Goal: Task Accomplishment & Management: Complete application form

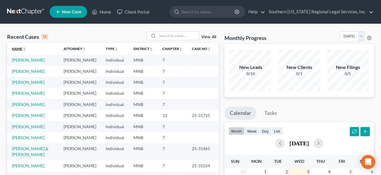
click at [25, 48] on icon "unfold_more" at bounding box center [24, 49] width 4 height 4
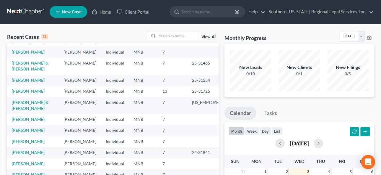
scroll to position [89, 0]
click at [32, 139] on link "[PERSON_NAME]" at bounding box center [28, 141] width 33 height 5
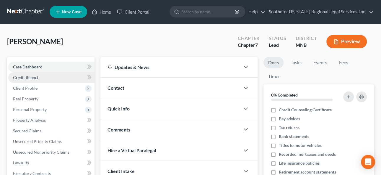
click at [25, 75] on span "Credit Report" at bounding box center [25, 77] width 25 height 5
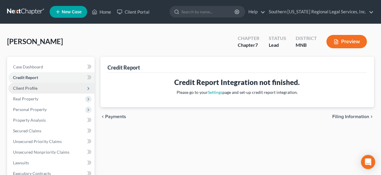
click at [29, 87] on span "Client Profile" at bounding box center [25, 87] width 25 height 5
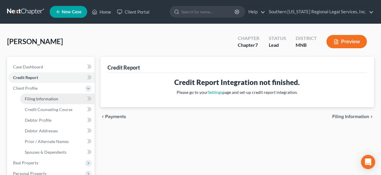
click at [44, 99] on span "Filing Information" at bounding box center [41, 98] width 33 height 5
select select "1"
select select "0"
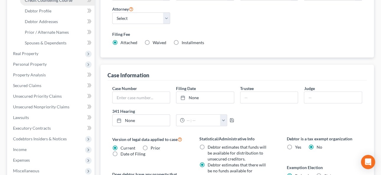
scroll to position [55, 0]
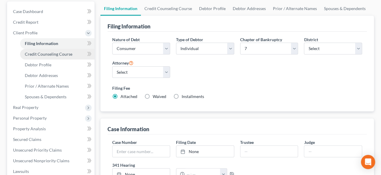
drag, startPoint x: 40, startPoint y: 53, endPoint x: 51, endPoint y: 54, distance: 10.7
click at [40, 53] on span "Credit Counseling Course" at bounding box center [49, 53] width 48 height 5
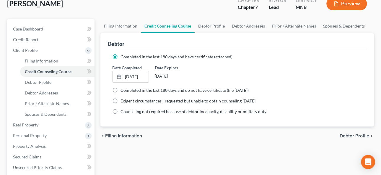
scroll to position [27, 0]
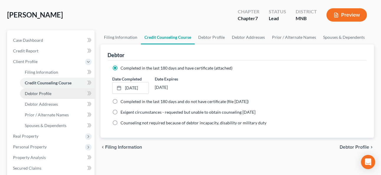
click at [42, 92] on span "Debtor Profile" at bounding box center [38, 93] width 27 height 5
select select "1"
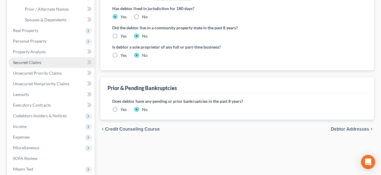
scroll to position [107, 0]
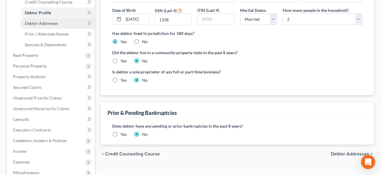
click at [38, 23] on span "Debtor Addresses" at bounding box center [41, 23] width 33 height 5
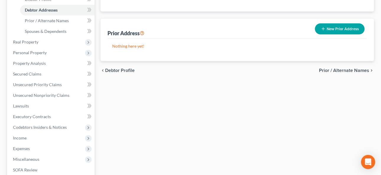
scroll to position [107, 0]
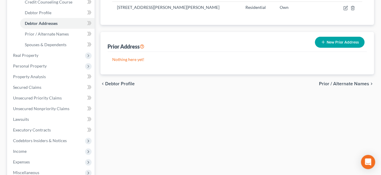
drag, startPoint x: 336, startPoint y: 82, endPoint x: 324, endPoint y: 81, distance: 12.1
click at [336, 82] on span "Prior / Alternate Names" at bounding box center [344, 83] width 50 height 5
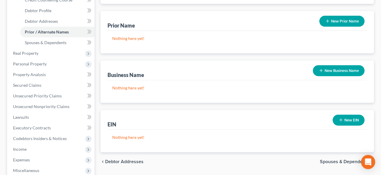
scroll to position [161, 0]
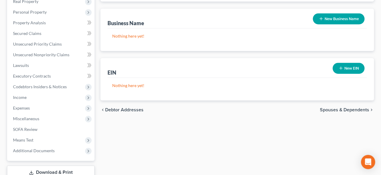
click at [352, 110] on span "Spouses & Dependents" at bounding box center [344, 109] width 49 height 5
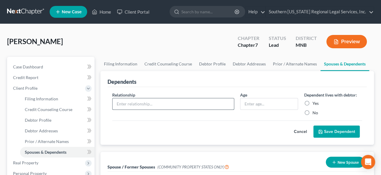
drag, startPoint x: 133, startPoint y: 103, endPoint x: 143, endPoint y: 101, distance: 10.3
click at [133, 103] on input "text" at bounding box center [173, 103] width 121 height 11
type input "Son"
click at [268, 104] on input "text" at bounding box center [269, 103] width 58 height 11
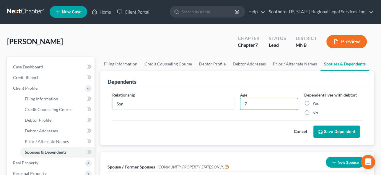
type input "7"
drag, startPoint x: 305, startPoint y: 102, endPoint x: 338, endPoint y: 120, distance: 37.0
click at [312, 102] on label "Yes" at bounding box center [315, 103] width 6 height 6
click at [315, 102] on input "Yes" at bounding box center [317, 102] width 4 height 4
radio input "true"
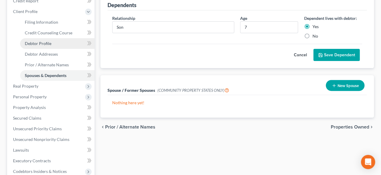
scroll to position [53, 0]
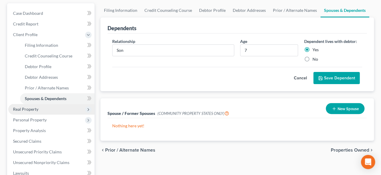
drag, startPoint x: 32, startPoint y: 107, endPoint x: 43, endPoint y: 107, distance: 10.6
click at [32, 107] on span "Real Property" at bounding box center [25, 108] width 25 height 5
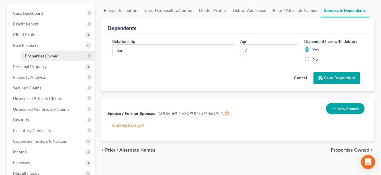
drag, startPoint x: 36, startPoint y: 55, endPoint x: 51, endPoint y: 57, distance: 15.2
click at [36, 55] on span "Properties Owned" at bounding box center [42, 55] width 34 height 5
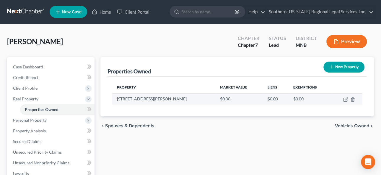
click at [215, 99] on td "$0.00" at bounding box center [239, 98] width 48 height 11
click at [345, 97] on icon "button" at bounding box center [345, 99] width 5 height 5
select select "24"
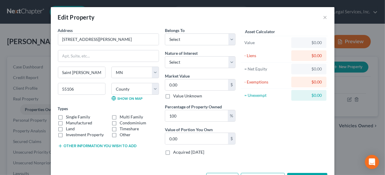
drag, startPoint x: 109, startPoint y: 121, endPoint x: 129, endPoint y: 123, distance: 19.9
click at [120, 121] on label "Condominium" at bounding box center [133, 123] width 27 height 6
click at [120, 122] on label "Condominium" at bounding box center [133, 123] width 27 height 6
click at [122, 122] on input "Condominium" at bounding box center [124, 122] width 4 height 4
checkbox input "true"
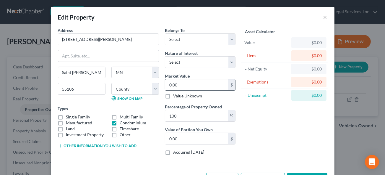
click at [178, 84] on input "0.00" at bounding box center [196, 84] width 63 height 11
type input "2"
type input "2.00"
type input "20"
type input "20.00"
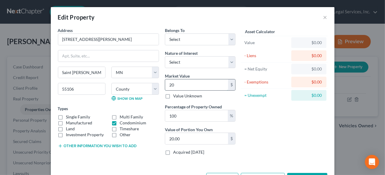
type input "209"
type input "209.00"
type input "2099"
type input "2,099.00"
type input "2,0990"
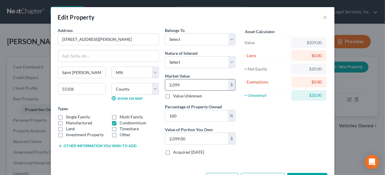
type input "20,990.00"
type input "20,9900"
type input "209,900.00"
type input "209,900"
click at [191, 58] on select "Select Fee Simple Joint Tenant Life Estate Equitable Interest Future Interest T…" at bounding box center [200, 62] width 71 height 12
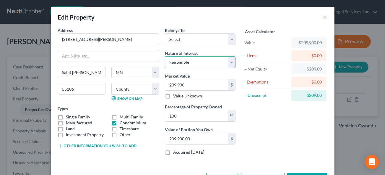
click at [165, 56] on select "Select Fee Simple Joint Tenant Life Estate Equitable Interest Future Interest T…" at bounding box center [200, 62] width 71 height 12
click at [183, 59] on select "Select Fee Simple Joint Tenant Life Estate Equitable Interest Future Interest T…" at bounding box center [200, 62] width 71 height 12
select select "1"
click at [165, 56] on select "Select Fee Simple Joint Tenant Life Estate Equitable Interest Future Interest T…" at bounding box center [200, 62] width 71 height 12
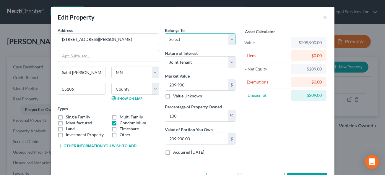
click at [172, 38] on select "Select Debtor 1 Only Debtor 2 Only Debtor 1 And Debtor 2 Only At Least One Of T…" at bounding box center [200, 39] width 71 height 12
select select "3"
click at [165, 33] on select "Select Debtor 1 Only Debtor 2 Only Debtor 1 And Debtor 2 Only At Least One Of T…" at bounding box center [200, 39] width 71 height 12
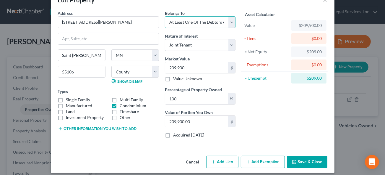
scroll to position [21, 0]
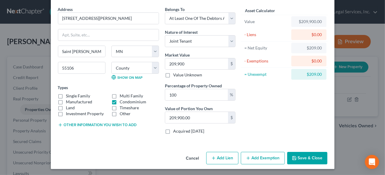
click at [100, 123] on button "Other information you wish to add" at bounding box center [97, 124] width 79 height 5
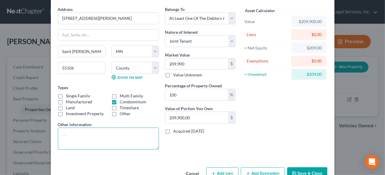
click at [71, 134] on textarea at bounding box center [108, 138] width 101 height 22
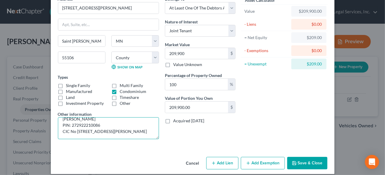
scroll to position [36, 0]
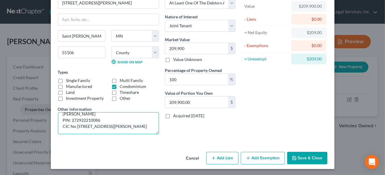
type textarea "Value of the home determined by 2025 property tax value. Property located at [S…"
click at [311, 157] on button "Save & Close" at bounding box center [307, 158] width 40 height 12
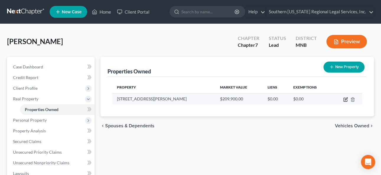
click at [346, 98] on icon "button" at bounding box center [345, 99] width 5 height 5
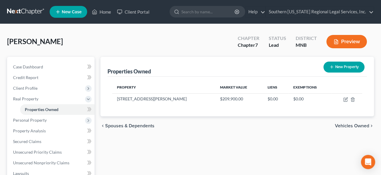
select select "24"
select select "61"
select select "3"
select select "1"
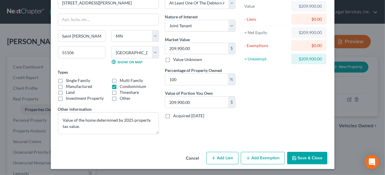
click at [221, 158] on button "Add Lien" at bounding box center [222, 158] width 32 height 12
select select "3"
select select "0"
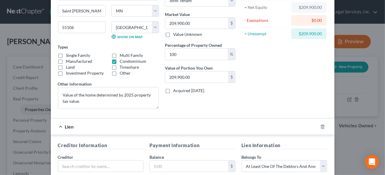
scroll to position [117, 0]
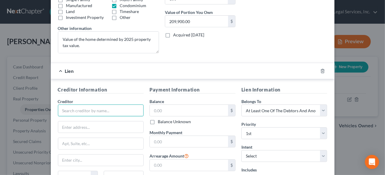
click at [77, 108] on input "text" at bounding box center [101, 110] width 86 height 12
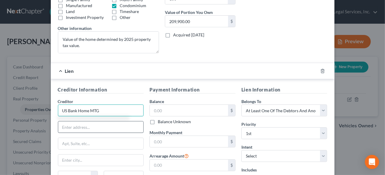
type input "US Bank Home MTG"
click at [67, 127] on input "text" at bounding box center [100, 126] width 85 height 11
type input "P.O. Box 21977"
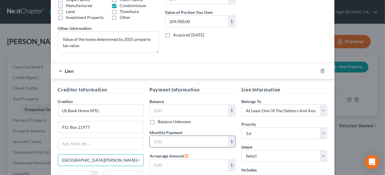
type input "[GEOGRAPHIC_DATA][PERSON_NAME]-0005"
click at [182, 141] on input "text" at bounding box center [189, 141] width 78 height 11
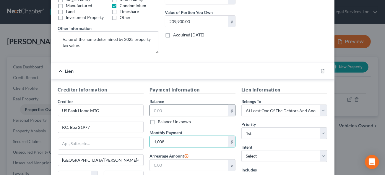
type input "1,008"
click at [176, 108] on input "text" at bounding box center [189, 110] width 78 height 11
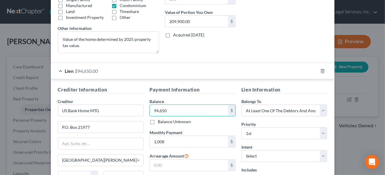
type input "94,650"
click at [201, 134] on div "Monthly Payment 1,008 $" at bounding box center [192, 138] width 86 height 18
click at [208, 119] on div "Balance Unknown" at bounding box center [192, 121] width 86 height 6
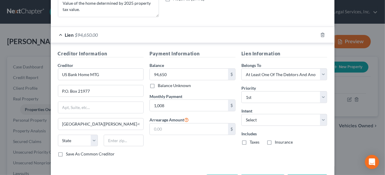
scroll to position [175, 0]
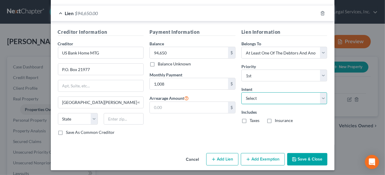
click at [267, 95] on select "Select Surrender Redeem Reaffirm Avoid Other" at bounding box center [284, 98] width 86 height 12
select select "2"
click at [241, 92] on select "Select Surrender Redeem Reaffirm Avoid Other" at bounding box center [284, 98] width 86 height 12
click at [250, 118] on label "Taxes" at bounding box center [255, 120] width 10 height 6
click at [252, 118] on input "Taxes" at bounding box center [254, 119] width 4 height 4
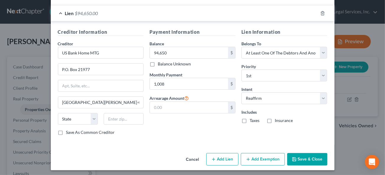
checkbox input "true"
click at [275, 118] on label "Insurance" at bounding box center [284, 120] width 18 height 6
click at [277, 118] on input "Insurance" at bounding box center [279, 119] width 4 height 4
checkbox input "true"
click at [264, 160] on button "Add Exemption" at bounding box center [263, 159] width 44 height 12
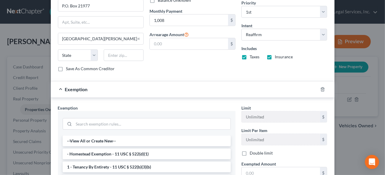
scroll to position [242, 0]
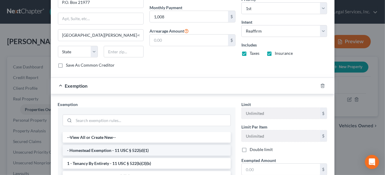
click at [134, 148] on li "- Homestead Exemption - 11 USC § 522(d)(1)" at bounding box center [147, 150] width 168 height 11
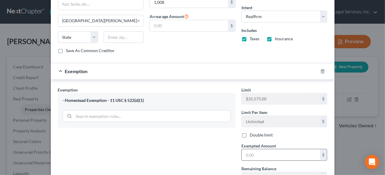
scroll to position [303, 0]
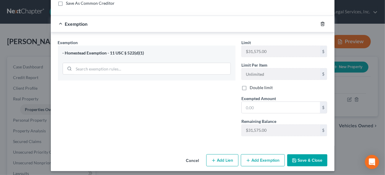
click at [321, 22] on icon "button" at bounding box center [322, 24] width 3 height 4
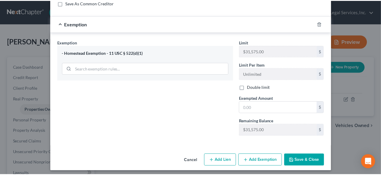
scroll to position [175, 0]
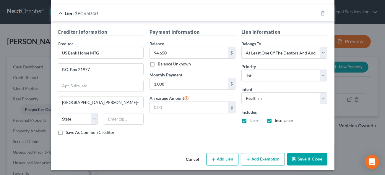
click at [306, 154] on button "Save & Close" at bounding box center [307, 159] width 40 height 12
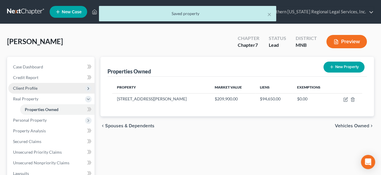
click at [28, 86] on span "Client Profile" at bounding box center [25, 87] width 25 height 5
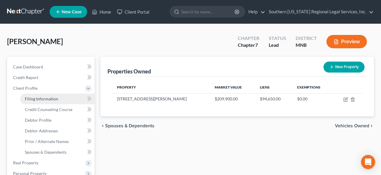
click at [37, 97] on span "Filing Information" at bounding box center [41, 98] width 33 height 5
select select "1"
select select "0"
select select "42"
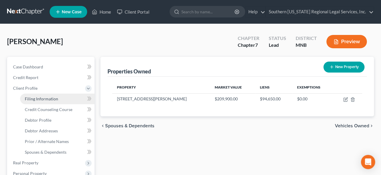
select select "0"
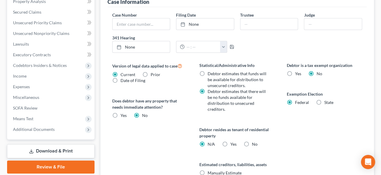
scroll to position [188, 0]
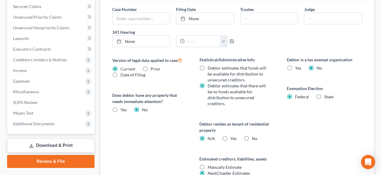
drag, startPoint x: 318, startPoint y: 95, endPoint x: 340, endPoint y: 95, distance: 22.2
click at [324, 95] on label "State" at bounding box center [328, 97] width 9 height 6
click at [326, 95] on input "State" at bounding box center [328, 96] width 4 height 4
radio input "true"
radio input "false"
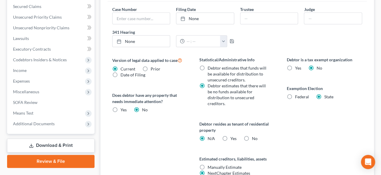
select select "24"
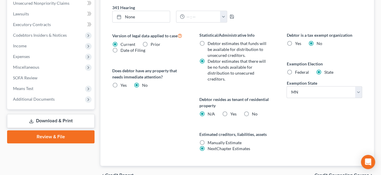
scroll to position [243, 0]
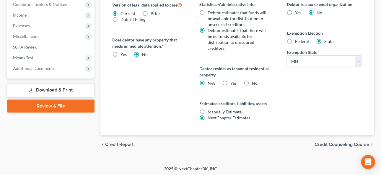
click at [338, 142] on span "Credit Counseling Course" at bounding box center [342, 144] width 55 height 5
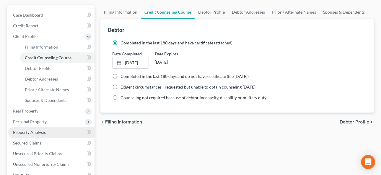
scroll to position [107, 0]
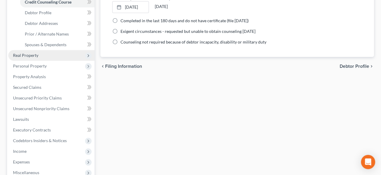
click at [22, 53] on span "Real Property" at bounding box center [25, 55] width 25 height 5
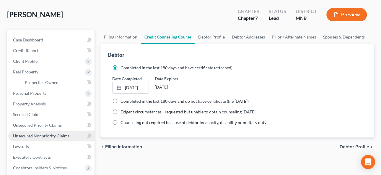
scroll to position [27, 0]
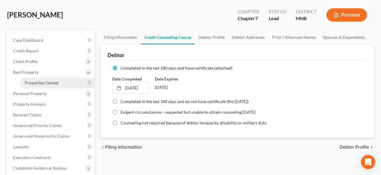
click at [30, 81] on span "Properties Owned" at bounding box center [42, 82] width 34 height 5
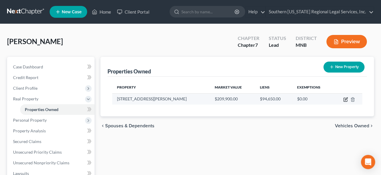
click at [345, 98] on icon "button" at bounding box center [345, 99] width 5 height 5
select select "24"
select select "61"
select select "3"
select select "1"
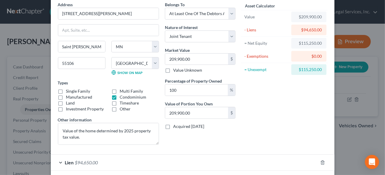
scroll to position [53, 0]
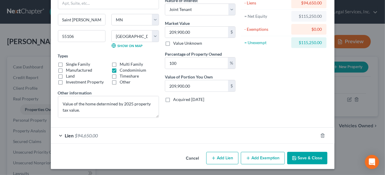
drag, startPoint x: 257, startPoint y: 156, endPoint x: 300, endPoint y: 107, distance: 64.7
click at [257, 155] on button "Add Exemption" at bounding box center [263, 158] width 44 height 12
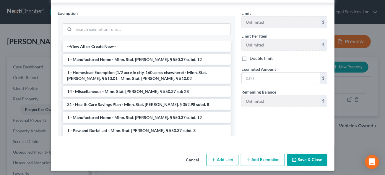
scroll to position [211, 0]
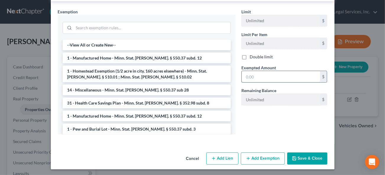
click at [250, 76] on input "text" at bounding box center [281, 76] width 78 height 11
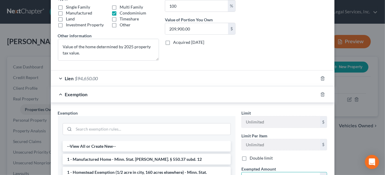
scroll to position [184, 0]
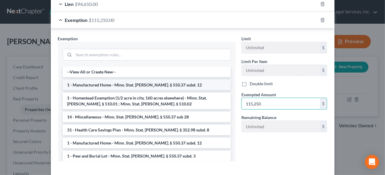
type input "115,250"
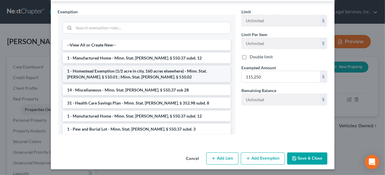
click at [140, 69] on li "1 - Homestead Exemption (1/2 acre in city, 160 acres elsewhere) - Minn. Stat. […" at bounding box center [147, 74] width 168 height 17
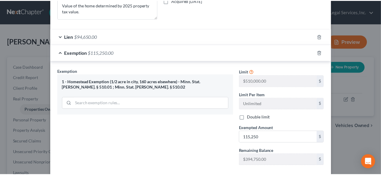
scroll to position [182, 0]
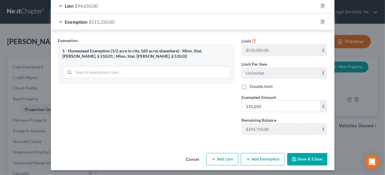
click at [310, 157] on button "Save & Close" at bounding box center [307, 159] width 40 height 12
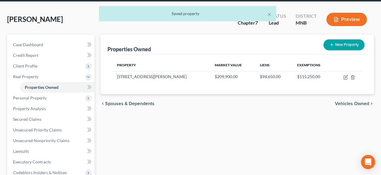
scroll to position [53, 0]
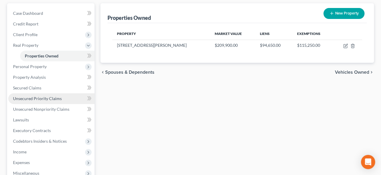
click at [27, 98] on span "Unsecured Priority Claims" at bounding box center [37, 98] width 49 height 5
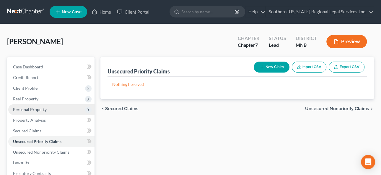
scroll to position [80, 0]
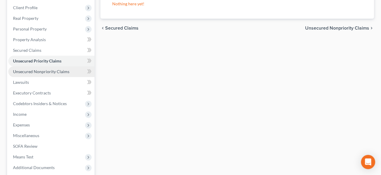
click at [30, 70] on span "Unsecured Nonpriority Claims" at bounding box center [41, 71] width 56 height 5
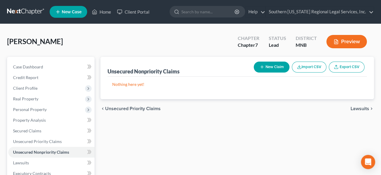
click at [274, 65] on button "New Claim" at bounding box center [272, 66] width 36 height 11
select select "0"
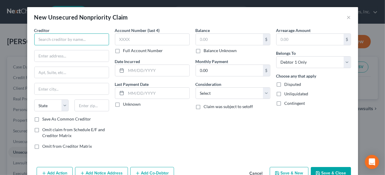
click at [58, 40] on input "text" at bounding box center [71, 39] width 75 height 12
type input "Macy's / CitiBank NA"
click at [122, 134] on div "Account Number (last 4) Full Account Number Date Incurred Last Payment Date Unk…" at bounding box center [152, 90] width 81 height 126
click at [135, 133] on div "Account Number (last 4) Full Account Number Date Incurred Last Payment Date Unk…" at bounding box center [152, 90] width 81 height 126
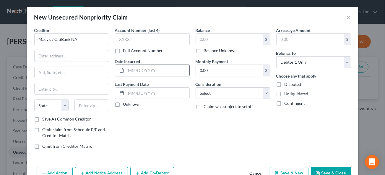
drag, startPoint x: 43, startPoint y: 57, endPoint x: 130, endPoint y: 65, distance: 87.5
click at [43, 57] on input "text" at bounding box center [72, 55] width 74 height 11
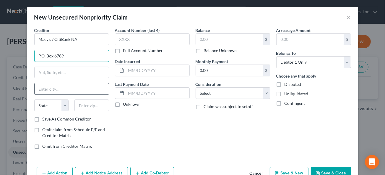
type input "P.O. Box 6789"
click at [55, 88] on input "text" at bounding box center [72, 88] width 74 height 11
type input "[GEOGRAPHIC_DATA],"
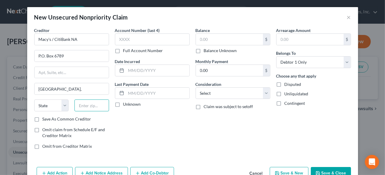
click at [92, 103] on input "text" at bounding box center [91, 105] width 35 height 12
type input "57117-6789"
click at [43, 118] on label "Save As Common Creditor" at bounding box center [67, 119] width 49 height 6
click at [45, 118] on input "Save As Common Creditor" at bounding box center [47, 118] width 4 height 4
checkbox input "true"
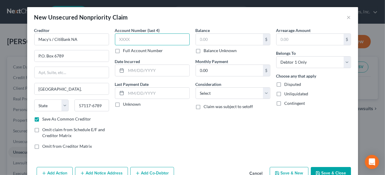
click at [133, 39] on input "text" at bounding box center [152, 39] width 75 height 12
drag, startPoint x: 218, startPoint y: 43, endPoint x: 271, endPoint y: 36, distance: 53.9
click at [218, 42] on input "text" at bounding box center [229, 39] width 67 height 11
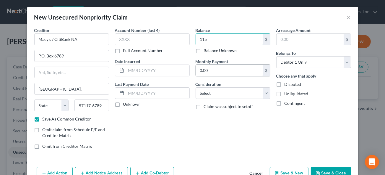
type input "115"
click at [229, 71] on input "0.00" at bounding box center [229, 70] width 67 height 11
type input "29"
click at [134, 70] on input "text" at bounding box center [157, 70] width 63 height 11
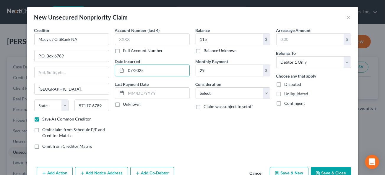
type input "07/2025"
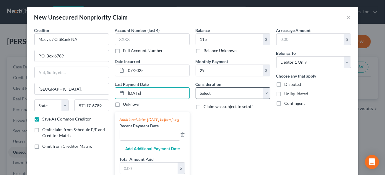
type input "[DATE]"
click at [206, 94] on select "Select Cable / Satellite Services Collection Agency Credit Card Debt Debt Couns…" at bounding box center [233, 93] width 75 height 12
select select "2"
click at [196, 87] on select "Select Cable / Satellite Services Collection Agency Credit Card Debt Debt Couns…" at bounding box center [233, 93] width 75 height 12
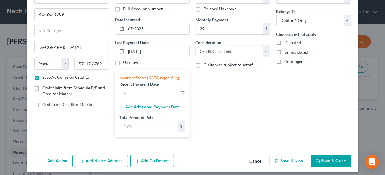
scroll to position [50, 0]
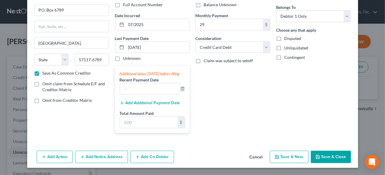
click at [296, 159] on button "Save & New" at bounding box center [289, 156] width 39 height 12
select select "0"
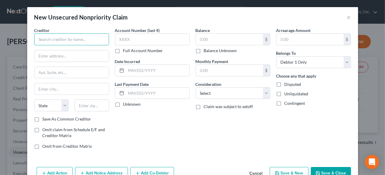
click at [56, 43] on input "text" at bounding box center [71, 39] width 75 height 12
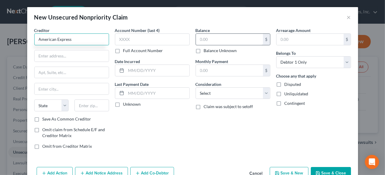
type input "American Express"
click at [211, 36] on input "text" at bounding box center [229, 39] width 67 height 11
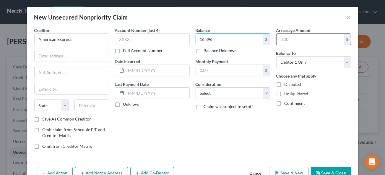
type input "16,396"
click at [303, 45] on div "$" at bounding box center [313, 39] width 75 height 12
click at [303, 40] on input "text" at bounding box center [309, 39] width 67 height 11
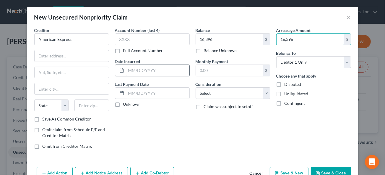
type input "16,396"
click at [138, 72] on input "text" at bounding box center [157, 70] width 63 height 11
type input "07/2023"
click at [136, 94] on input "text" at bounding box center [157, 92] width 63 height 11
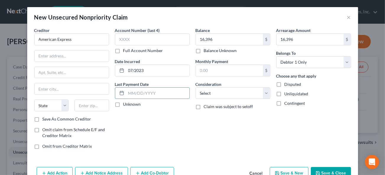
click at [123, 104] on label "Unknown" at bounding box center [132, 104] width 18 height 6
click at [126, 104] on input "Unknown" at bounding box center [128, 103] width 4 height 4
checkbox input "true"
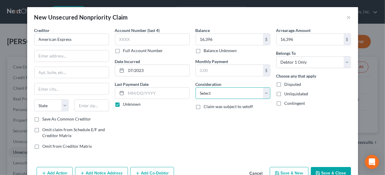
click at [211, 95] on select "Select Cable / Satellite Services Collection Agency Credit Card Debt Debt Couns…" at bounding box center [233, 93] width 75 height 12
select select "2"
click at [196, 87] on select "Select Cable / Satellite Services Collection Agency Credit Card Debt Debt Couns…" at bounding box center [233, 93] width 75 height 12
drag, startPoint x: 50, startPoint y: 57, endPoint x: 60, endPoint y: 58, distance: 10.1
click at [50, 57] on input "text" at bounding box center [72, 55] width 74 height 11
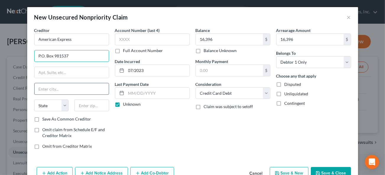
type input "P.O. Box 981537"
drag, startPoint x: 47, startPoint y: 86, endPoint x: 54, endPoint y: 93, distance: 9.6
click at [47, 87] on input "text" at bounding box center [72, 88] width 74 height 11
type input "[GEOGRAPHIC_DATA]"
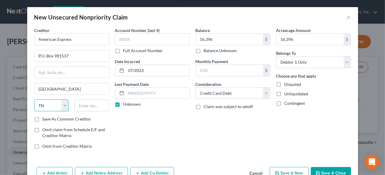
select select "45"
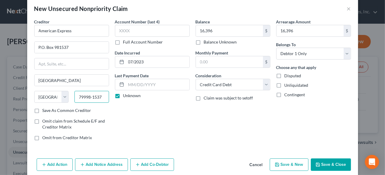
scroll to position [15, 0]
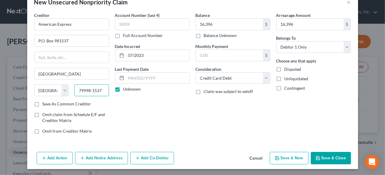
type input "79998-1537"
click at [43, 102] on label "Save As Common Creditor" at bounding box center [67, 104] width 49 height 6
click at [45, 102] on input "Save As Common Creditor" at bounding box center [47, 103] width 4 height 4
checkbox input "true"
click at [289, 155] on button "Save & New" at bounding box center [289, 158] width 39 height 12
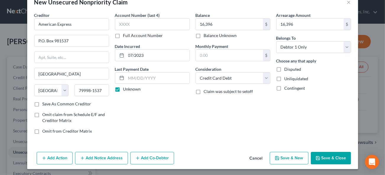
select select "0"
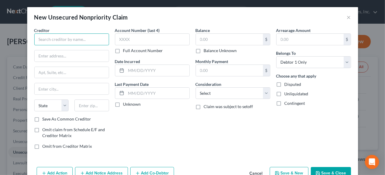
click at [52, 39] on input "text" at bounding box center [71, 39] width 75 height 12
type input "American Express"
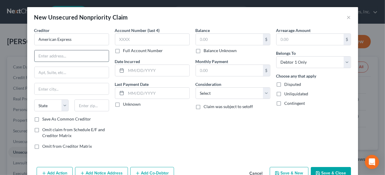
click at [55, 54] on input "text" at bounding box center [72, 55] width 74 height 11
type input "P.O. Box 981537"
type input "[GEOGRAPHIC_DATA]"
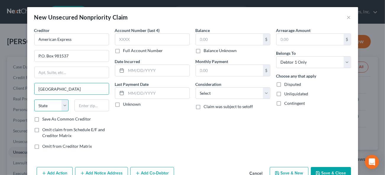
click at [44, 104] on select "State [US_STATE] AK AR AZ CA CO CT DE DC [GEOGRAPHIC_DATA] [GEOGRAPHIC_DATA] GU…" at bounding box center [51, 105] width 35 height 12
select select "45"
click at [34, 99] on select "State [US_STATE] AK AR AZ CA CO CT DE DC [GEOGRAPHIC_DATA] [GEOGRAPHIC_DATA] GU…" at bounding box center [51, 105] width 35 height 12
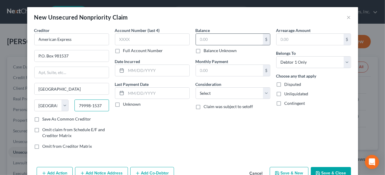
type input "79998-1537"
click at [215, 41] on input "text" at bounding box center [229, 39] width 67 height 11
type input "0.00"
click at [299, 40] on input "text" at bounding box center [309, 39] width 67 height 11
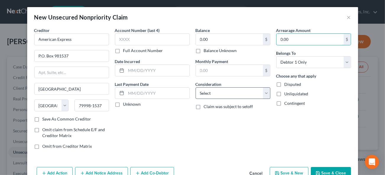
type input "0.00"
click at [219, 93] on select "Select Cable / Satellite Services Collection Agency Credit Card Debt Debt Couns…" at bounding box center [233, 93] width 75 height 12
select select "2"
click at [196, 87] on select "Select Cable / Satellite Services Collection Agency Credit Card Debt Debt Couns…" at bounding box center [233, 93] width 75 height 12
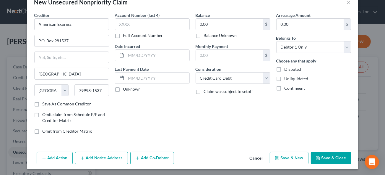
click at [123, 89] on label "Unknown" at bounding box center [132, 89] width 18 height 6
click at [126, 89] on input "Unknown" at bounding box center [128, 88] width 4 height 4
checkbox input "true"
drag, startPoint x: 123, startPoint y: 53, endPoint x: 134, endPoint y: 54, distance: 11.3
click at [123, 53] on div at bounding box center [120, 55] width 11 height 11
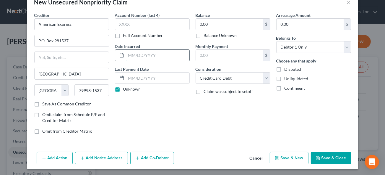
click at [136, 56] on input "text" at bounding box center [157, 55] width 63 height 11
drag, startPoint x: 136, startPoint y: 53, endPoint x: 152, endPoint y: 61, distance: 16.9
click at [136, 53] on input "[DATE]" at bounding box center [157, 55] width 63 height 11
type input "[DATE]"
click at [43, 103] on label "Save As Common Creditor" at bounding box center [67, 104] width 49 height 6
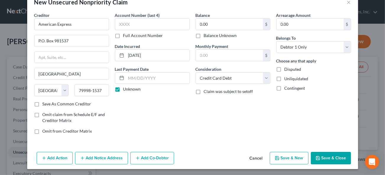
click at [45, 103] on input "Save As Common Creditor" at bounding box center [47, 103] width 4 height 4
click at [292, 155] on button "Save & New" at bounding box center [289, 158] width 39 height 12
checkbox input "false"
select select "0"
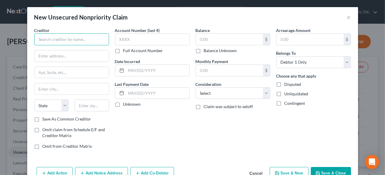
click at [52, 40] on input "text" at bounding box center [71, 39] width 75 height 12
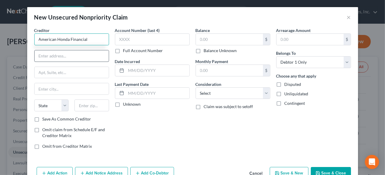
type input "American Honda Financial"
drag, startPoint x: 51, startPoint y: 53, endPoint x: 107, endPoint y: 59, distance: 57.0
click at [51, 54] on input "text" at bounding box center [72, 55] width 74 height 11
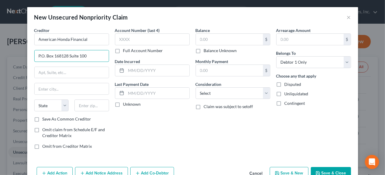
type input "P.O. Box 168128 Suite 100"
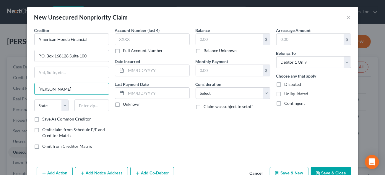
type input "[PERSON_NAME]"
select select "45"
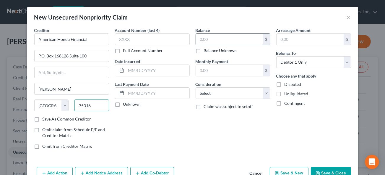
type input "75016"
click at [222, 38] on input "text" at bounding box center [229, 39] width 67 height 11
type input "0.00"
click at [305, 40] on input "text" at bounding box center [309, 39] width 67 height 11
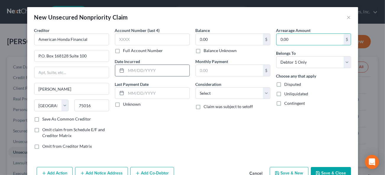
type input "0.00"
drag, startPoint x: 132, startPoint y: 70, endPoint x: 180, endPoint y: 70, distance: 47.6
click at [132, 70] on input "text" at bounding box center [157, 70] width 63 height 11
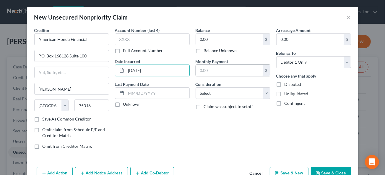
type input "[DATE]"
click at [222, 70] on input "text" at bounding box center [229, 70] width 67 height 11
click at [123, 102] on label "Unknown" at bounding box center [132, 104] width 18 height 6
click at [126, 102] on input "Unknown" at bounding box center [128, 103] width 4 height 4
checkbox input "true"
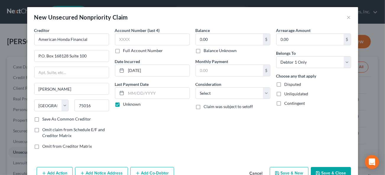
click at [43, 118] on label "Save As Common Creditor" at bounding box center [67, 119] width 49 height 6
click at [45, 118] on input "Save As Common Creditor" at bounding box center [47, 118] width 4 height 4
checkbox input "true"
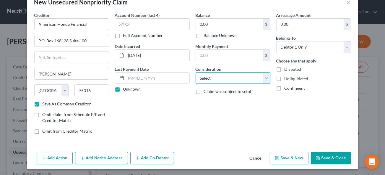
click at [225, 76] on select "Select Cable / Satellite Services Collection Agency Credit Card Debt Debt Couns…" at bounding box center [233, 78] width 75 height 12
click at [196, 72] on select "Select Cable / Satellite Services Collection Agency Credit Card Debt Debt Couns…" at bounding box center [233, 78] width 75 height 12
click at [223, 74] on select "Select Cable / Satellite Services Collection Agency Credit Card Debt Debt Couns…" at bounding box center [233, 78] width 75 height 12
select select "10"
click at [196, 72] on select "Select Cable / Satellite Services Collection Agency Credit Card Debt Debt Couns…" at bounding box center [233, 78] width 75 height 12
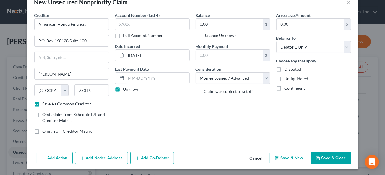
click at [292, 153] on button "Save & New" at bounding box center [289, 158] width 39 height 12
checkbox input "false"
select select "0"
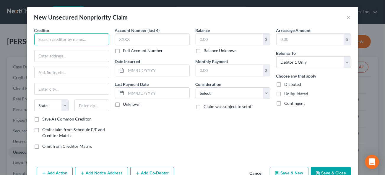
click at [62, 42] on input "text" at bounding box center [71, 39] width 75 height 12
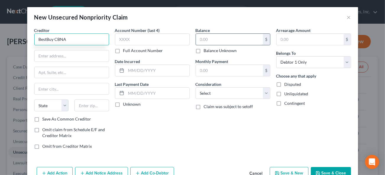
type input "BestBuy CBNA"
click at [227, 37] on input "text" at bounding box center [229, 39] width 67 height 11
type input "0.00"
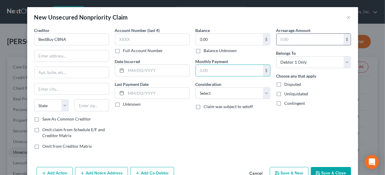
click at [295, 41] on input "text" at bounding box center [309, 39] width 67 height 11
type input "0.00"
drag, startPoint x: 127, startPoint y: 69, endPoint x: 255, endPoint y: 72, distance: 127.9
click at [127, 69] on input "text" at bounding box center [157, 70] width 63 height 11
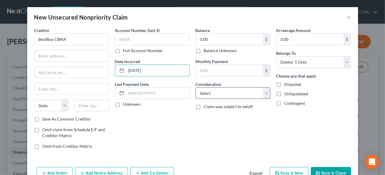
type input "[DATE]"
click at [222, 93] on select "Select Cable / Satellite Services Collection Agency Credit Card Debt Debt Couns…" at bounding box center [233, 93] width 75 height 12
select select "2"
click at [196, 87] on select "Select Cable / Satellite Services Collection Agency Credit Card Debt Debt Couns…" at bounding box center [233, 93] width 75 height 12
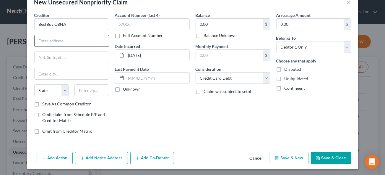
click at [53, 43] on input "text" at bounding box center [72, 40] width 74 height 11
type input "[STREET_ADDRESS]"
type input "Mail Code 234"
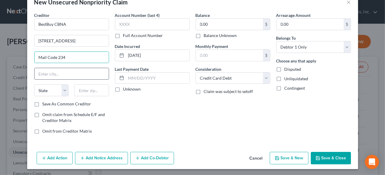
click at [48, 73] on input "text" at bounding box center [72, 73] width 74 height 11
type input "[GEOGRAPHIC_DATA]"
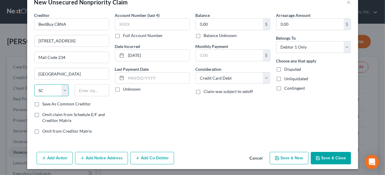
select select "43"
type input "57108"
click at [43, 103] on label "Save As Common Creditor" at bounding box center [67, 104] width 49 height 6
click at [45, 103] on input "Save As Common Creditor" at bounding box center [47, 103] width 4 height 4
checkbox input "true"
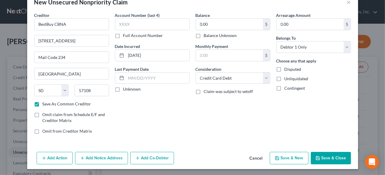
click at [123, 88] on label "Unknown" at bounding box center [132, 89] width 18 height 6
click at [126, 88] on input "Unknown" at bounding box center [128, 88] width 4 height 4
checkbox input "true"
click at [292, 159] on button "Save & New" at bounding box center [289, 158] width 39 height 12
select select "0"
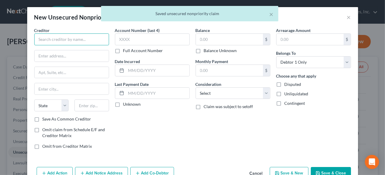
click at [56, 39] on input "text" at bounding box center [71, 39] width 75 height 12
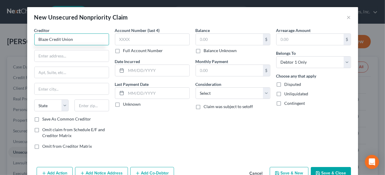
type input "Blaze Credit Union"
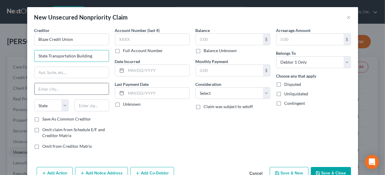
type input "State Transportation Building"
click at [43, 90] on input "text" at bounding box center [72, 88] width 74 height 11
type input "St. [PERSON_NAME]"
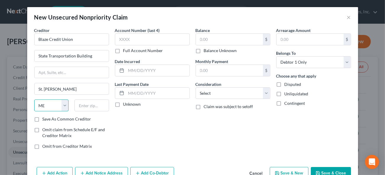
select select "24"
type input "55115-0001"
drag, startPoint x: 47, startPoint y: 116, endPoint x: 40, endPoint y: 118, distance: 7.1
click at [47, 116] on div "Creditor * Blaze Credit Union State Transportation Building [GEOGRAPHIC_DATA][P…" at bounding box center [71, 74] width 75 height 95
click at [43, 118] on label "Save As Common Creditor" at bounding box center [67, 119] width 49 height 6
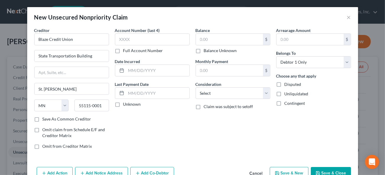
click at [45, 118] on input "Save As Common Creditor" at bounding box center [47, 118] width 4 height 4
checkbox input "true"
click at [210, 91] on select "Select Cable / Satellite Services Collection Agency Credit Card Debt Debt Couns…" at bounding box center [233, 93] width 75 height 12
select select "10"
click at [196, 87] on select "Select Cable / Satellite Services Collection Agency Credit Card Debt Debt Couns…" at bounding box center [233, 93] width 75 height 12
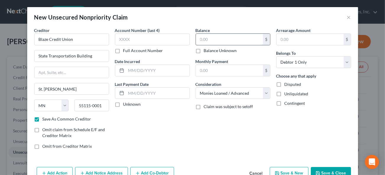
click at [225, 38] on input "text" at bounding box center [229, 39] width 67 height 11
type input "0.00"
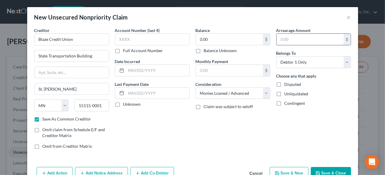
click at [290, 40] on input "text" at bounding box center [309, 39] width 67 height 11
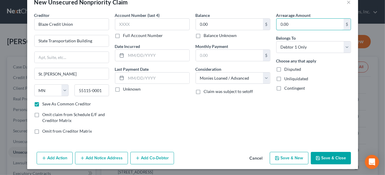
type input "0.00"
click at [286, 157] on button "Save & New" at bounding box center [289, 158] width 39 height 12
select select "0"
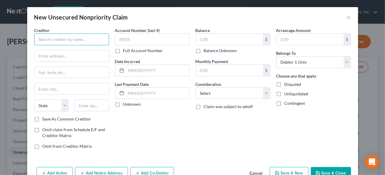
click at [60, 37] on input "text" at bounding box center [71, 39] width 75 height 12
type input "Blaze Credit Union"
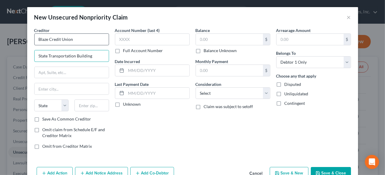
type input "State Transportation Building"
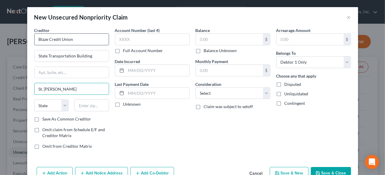
type input "St. [PERSON_NAME]"
select select "24"
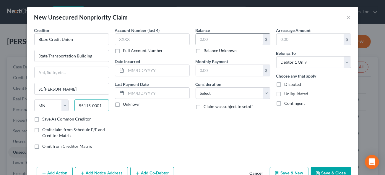
type input "55115-0001"
click at [208, 40] on input "text" at bounding box center [229, 39] width 67 height 11
type input "0.00"
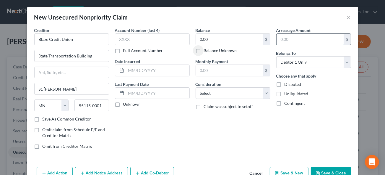
click at [289, 40] on input "text" at bounding box center [309, 39] width 67 height 11
type input "0.00"
click at [138, 69] on input "text" at bounding box center [157, 70] width 63 height 11
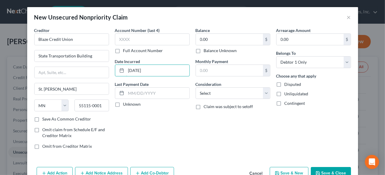
type input "[DATE]"
click at [123, 105] on label "Unknown" at bounding box center [132, 104] width 18 height 6
click at [126, 105] on input "Unknown" at bounding box center [128, 103] width 4 height 4
checkbox input "true"
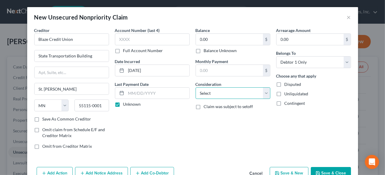
click at [216, 92] on select "Select Cable / Satellite Services Collection Agency Credit Card Debt Debt Couns…" at bounding box center [233, 93] width 75 height 12
select select "10"
click at [196, 87] on select "Select Cable / Satellite Services Collection Agency Credit Card Debt Debt Couns…" at bounding box center [233, 93] width 75 height 12
click at [43, 119] on label "Save As Common Creditor" at bounding box center [67, 119] width 49 height 6
click at [45, 119] on input "Save As Common Creditor" at bounding box center [47, 118] width 4 height 4
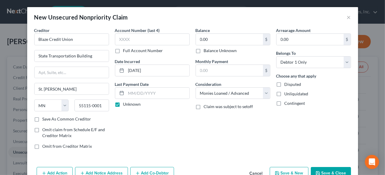
checkbox input "true"
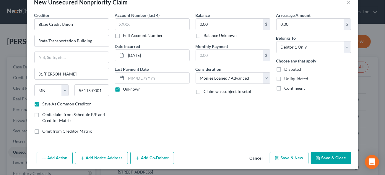
click at [289, 157] on button "Save & New" at bounding box center [289, 158] width 39 height 12
select select "0"
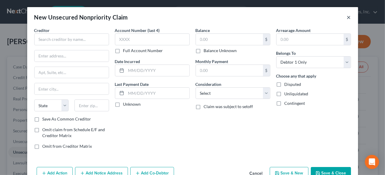
drag, startPoint x: 346, startPoint y: 17, endPoint x: 261, endPoint y: 51, distance: 91.4
click at [347, 17] on button "×" at bounding box center [349, 17] width 4 height 7
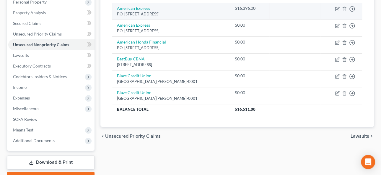
scroll to position [0, 0]
